Goal: Find specific page/section: Find specific page/section

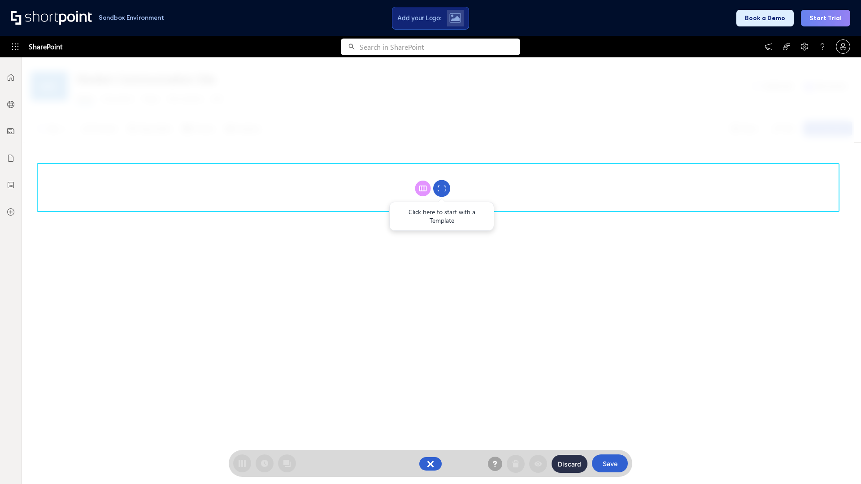
click at [442, 188] on circle at bounding box center [441, 188] width 17 height 17
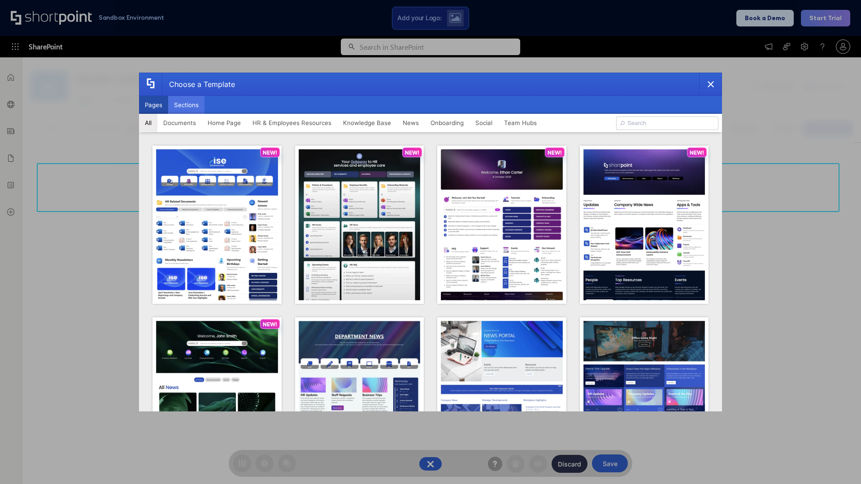
click at [186, 105] on button "Sections" at bounding box center [186, 105] width 36 height 18
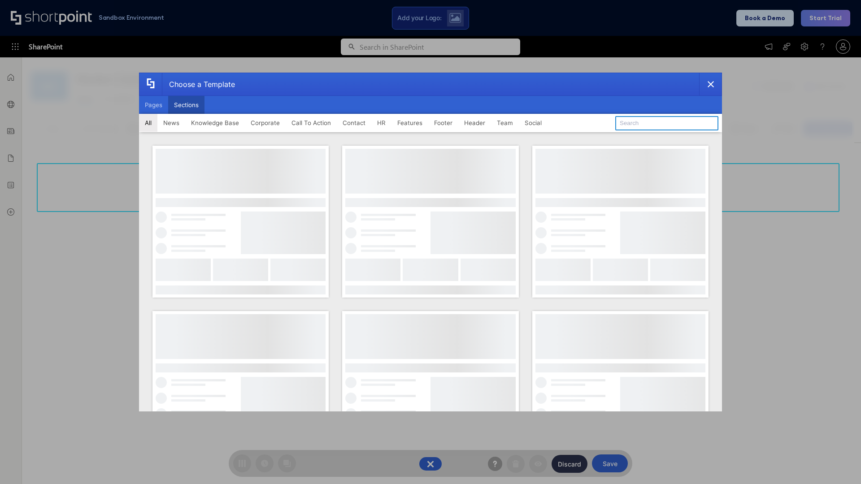
type input "Knowledge Base"
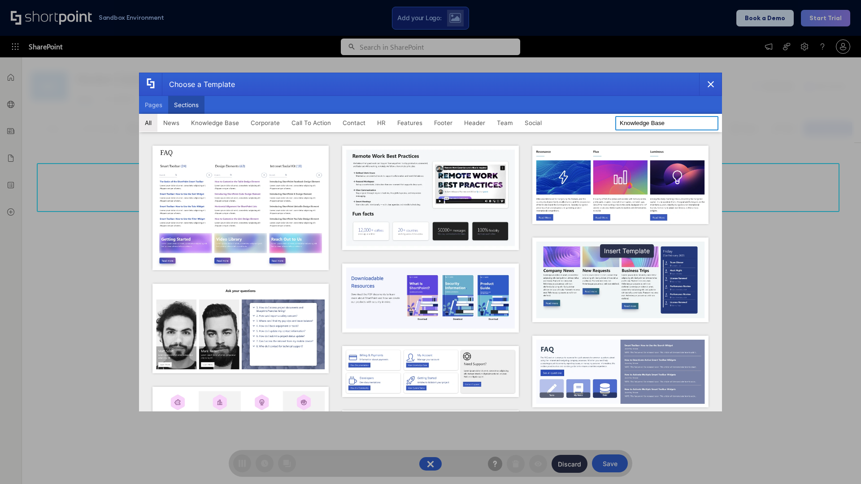
scroll to position [206, 0]
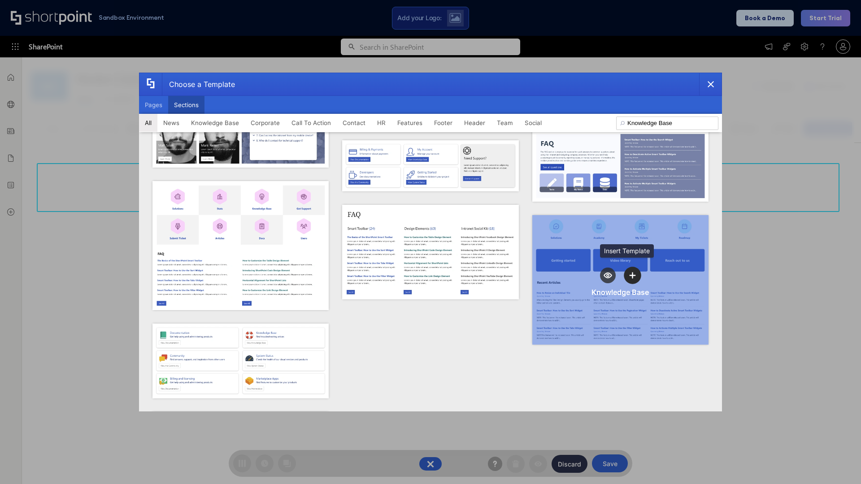
click at [629, 272] on icon "template selector" at bounding box center [632, 275] width 6 height 6
